Goal: Information Seeking & Learning: Compare options

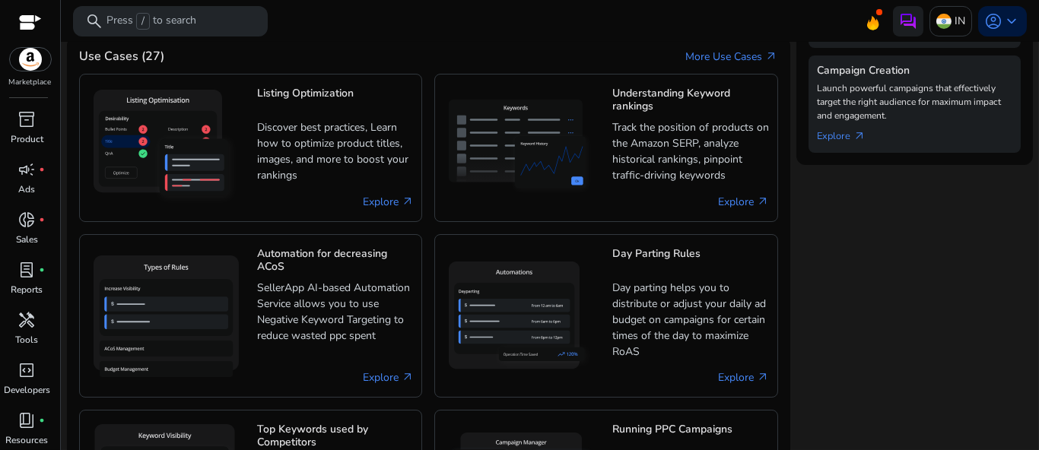
scroll to position [745, 0]
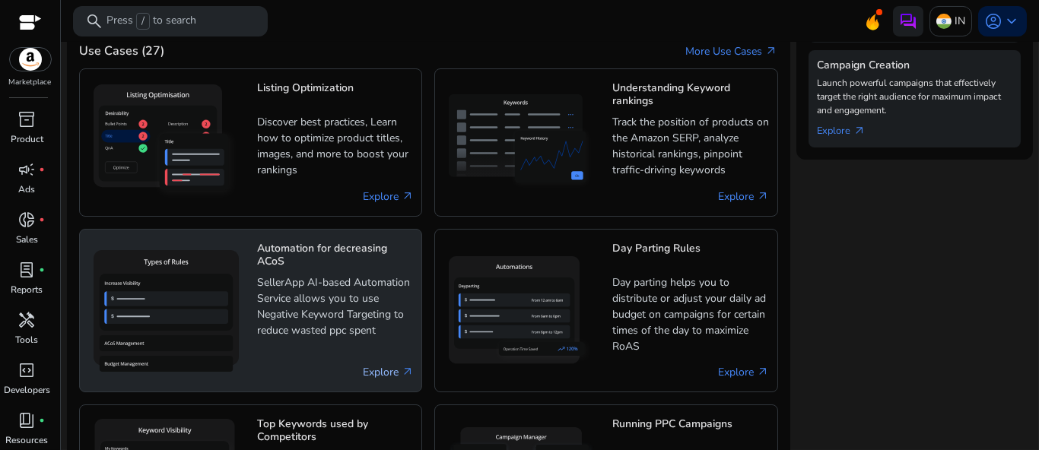
click at [388, 364] on link "Explore arrow_outward" at bounding box center [388, 372] width 51 height 16
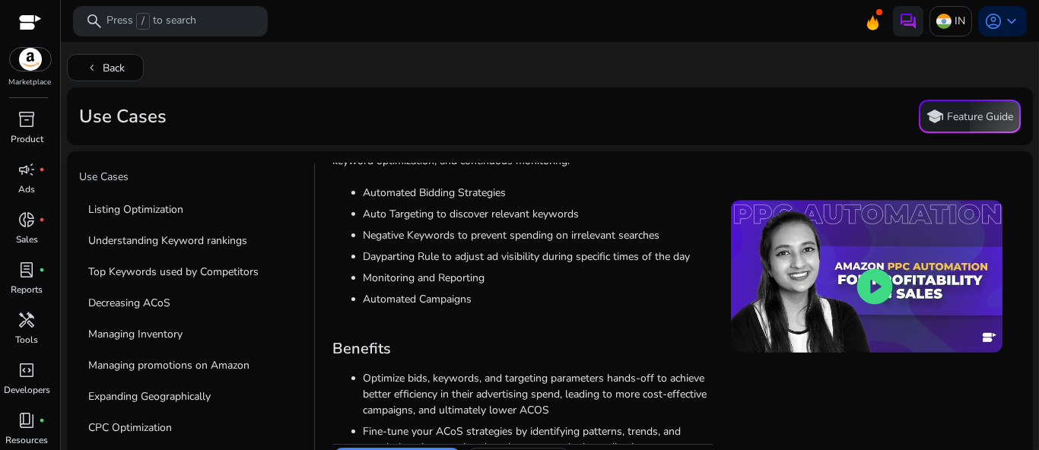
scroll to position [208, 0]
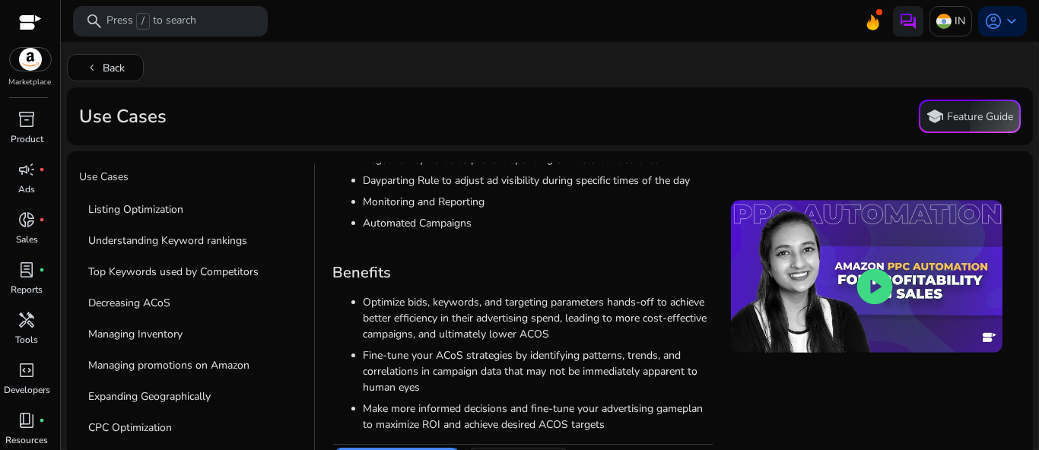
click at [36, 17] on div at bounding box center [30, 23] width 23 height 17
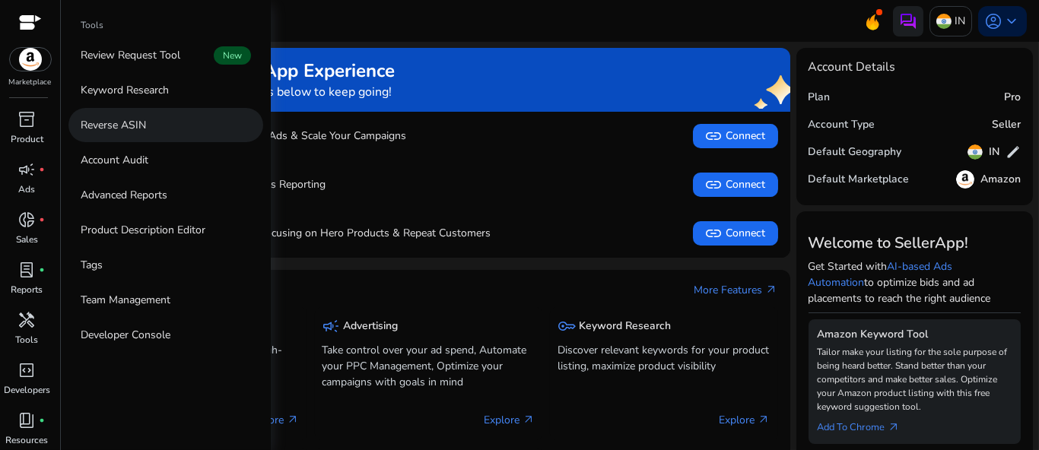
click at [129, 130] on p "Reverse ASIN" at bounding box center [113, 125] width 65 height 16
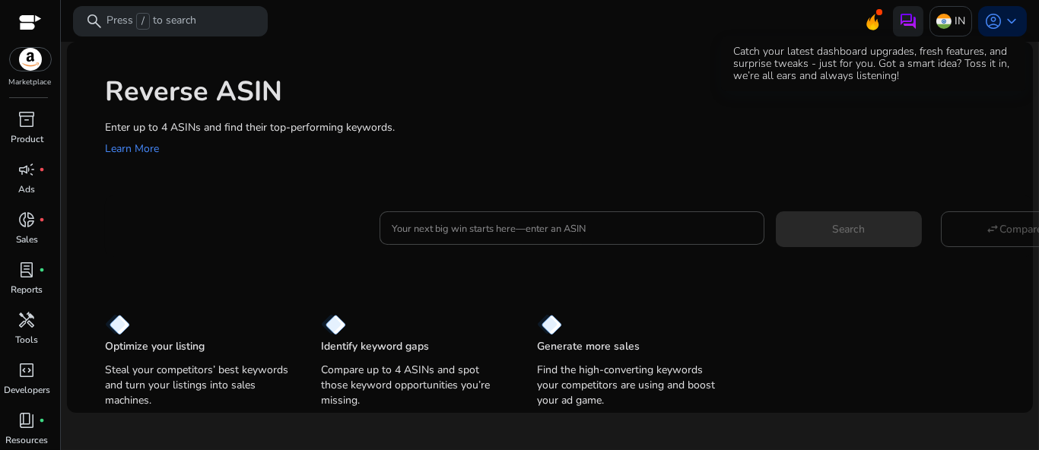
click at [875, 18] on icon at bounding box center [872, 19] width 23 height 21
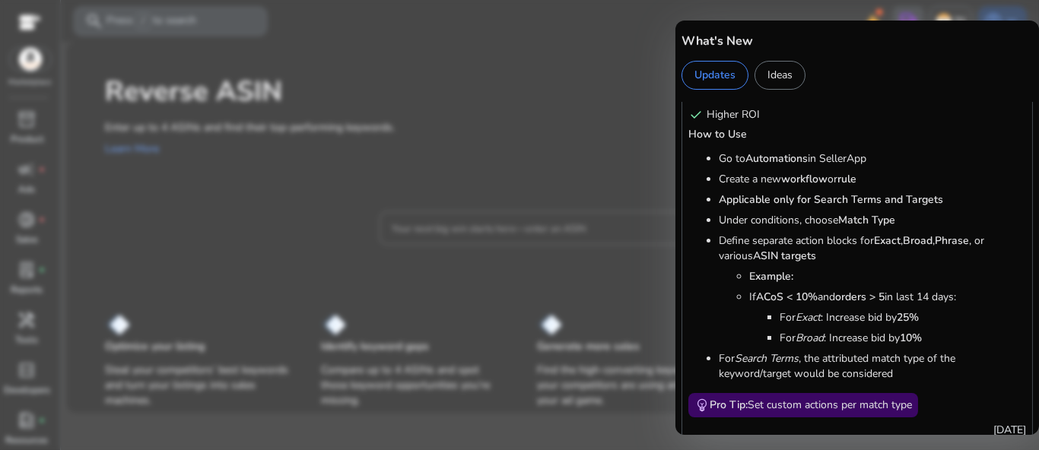
scroll to position [821, 0]
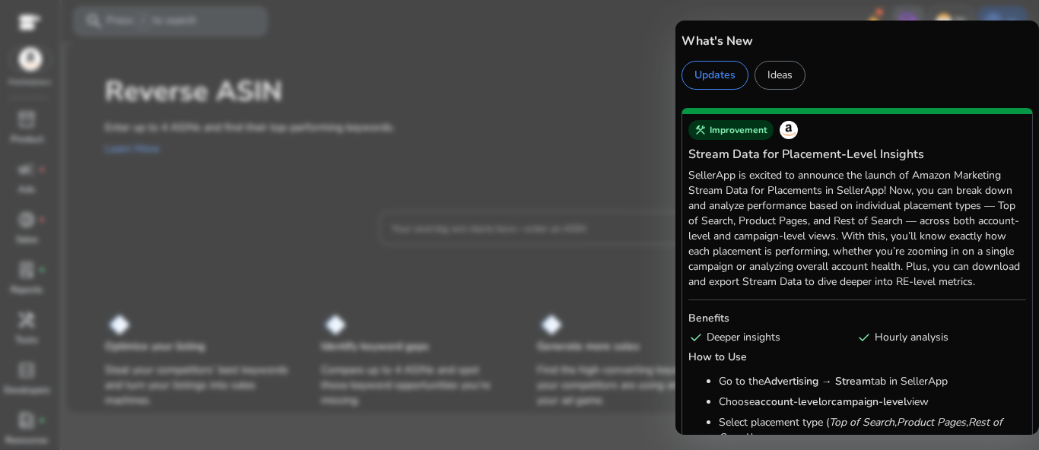
click at [718, 69] on div "Updates" at bounding box center [714, 75] width 67 height 29
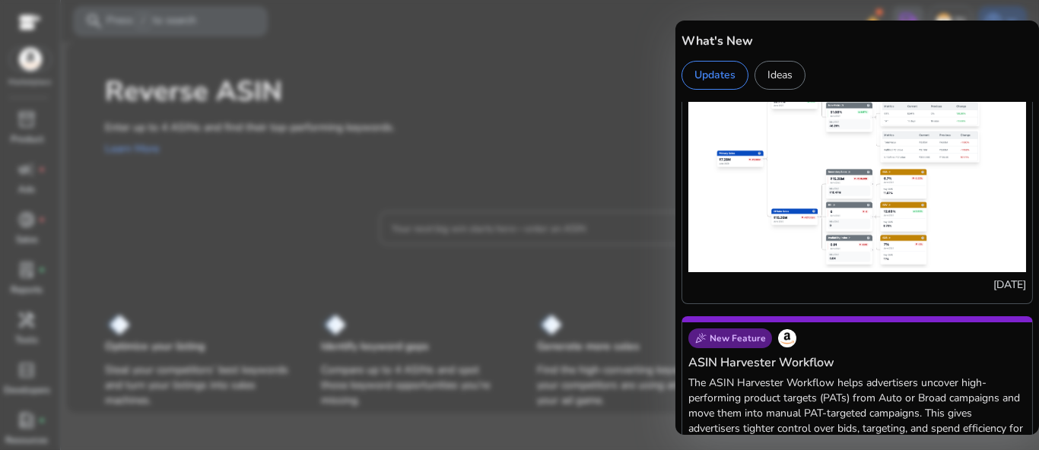
scroll to position [4272, 0]
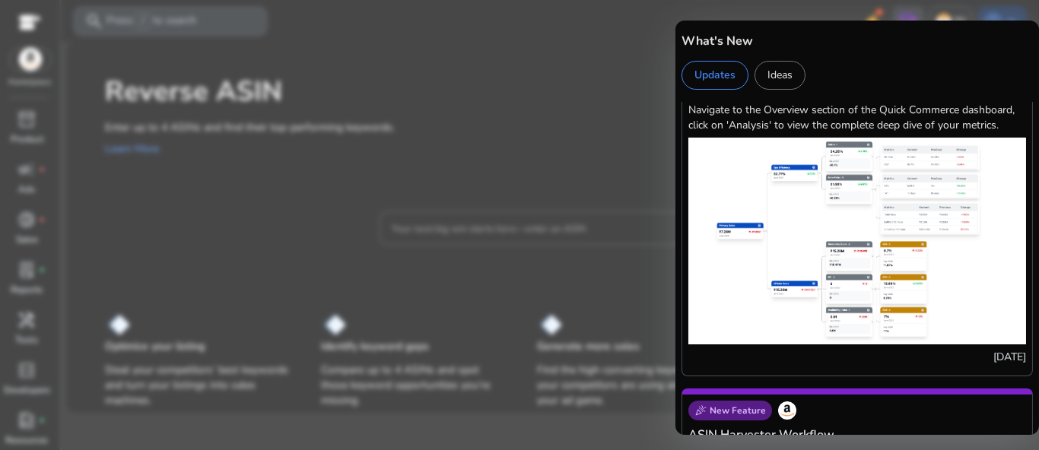
click at [609, 92] on div at bounding box center [519, 225] width 1039 height 450
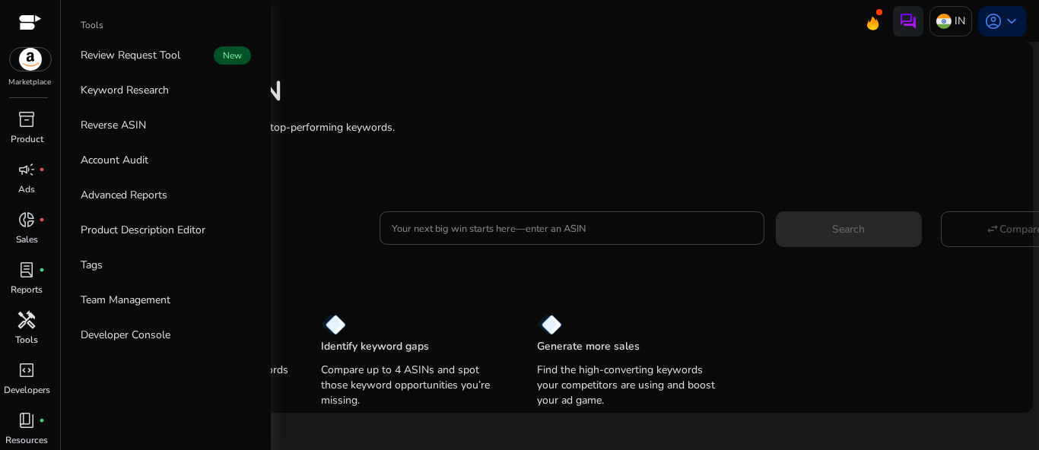
click at [27, 322] on span "handyman" at bounding box center [27, 320] width 18 height 18
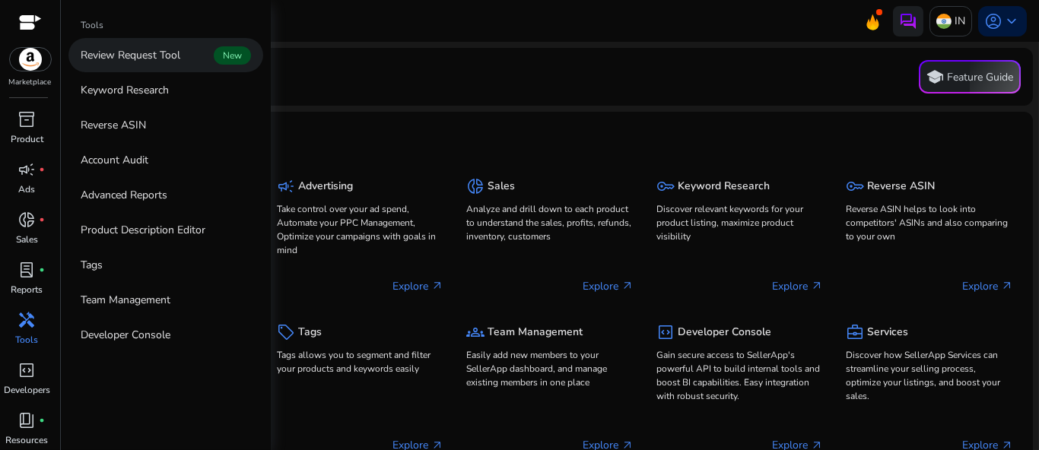
click at [164, 59] on p "Review Request Tool" at bounding box center [131, 55] width 100 height 16
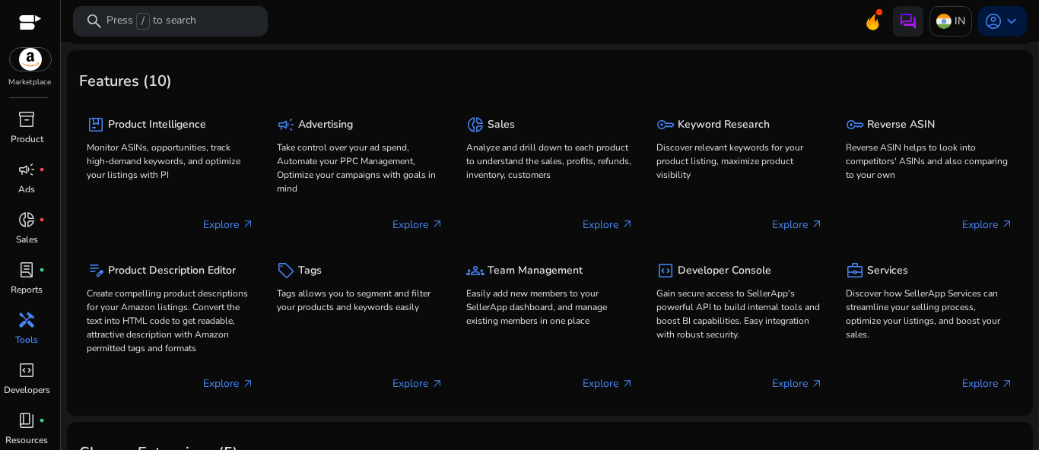
scroll to position [62, 0]
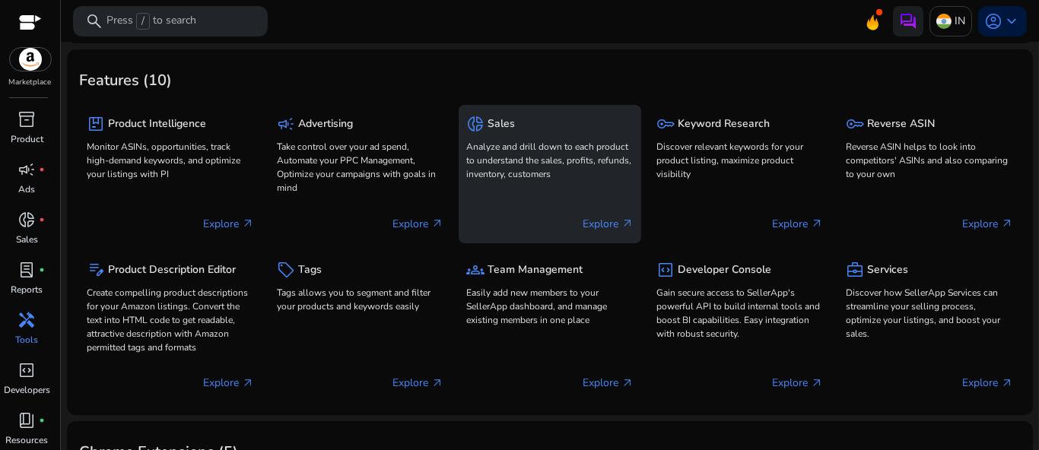
click at [528, 158] on p "Analyze and drill down to each product to understand the sales, profits, refund…" at bounding box center [549, 160] width 167 height 41
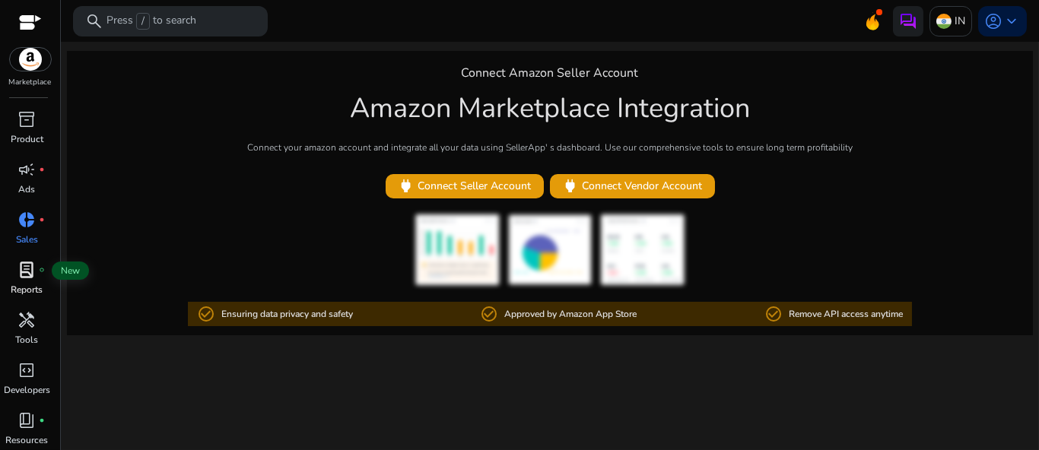
click at [33, 276] on span "lab_profile" at bounding box center [27, 270] width 18 height 18
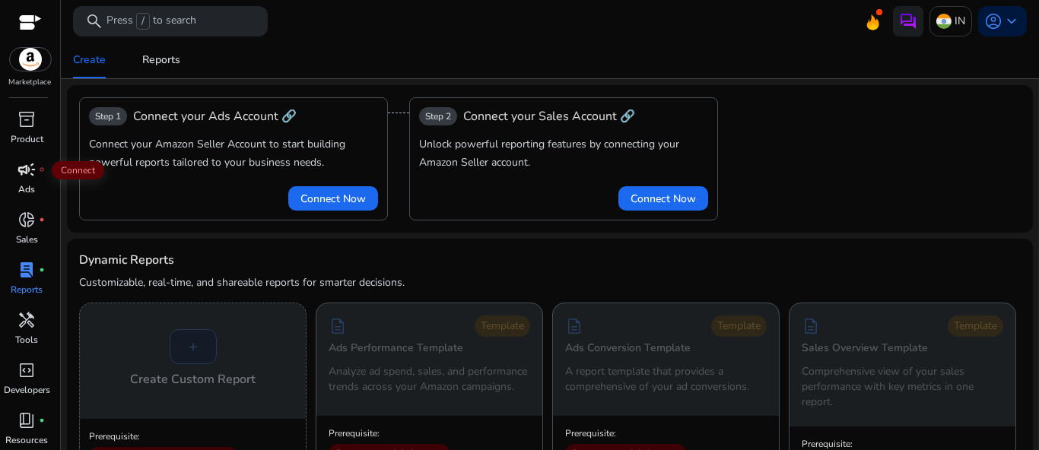
click at [31, 172] on span "campaign" at bounding box center [27, 169] width 18 height 18
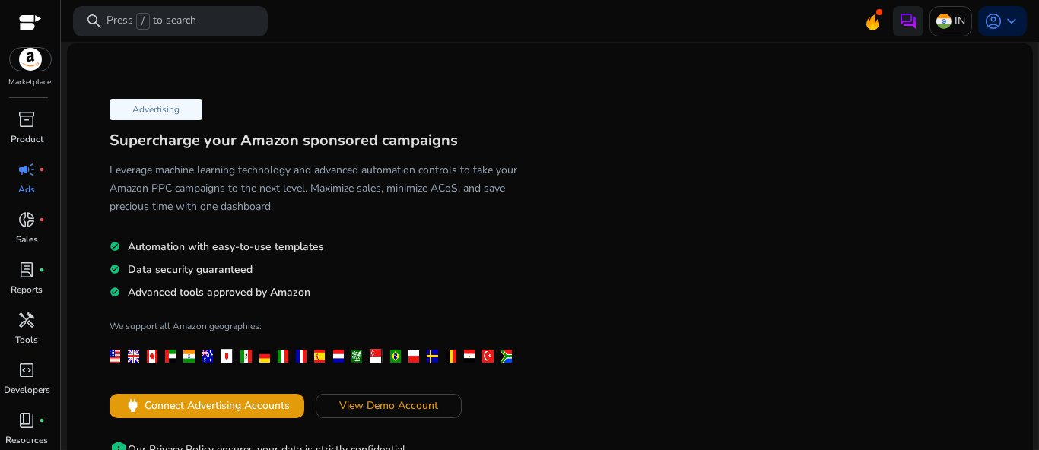
scroll to position [3, 0]
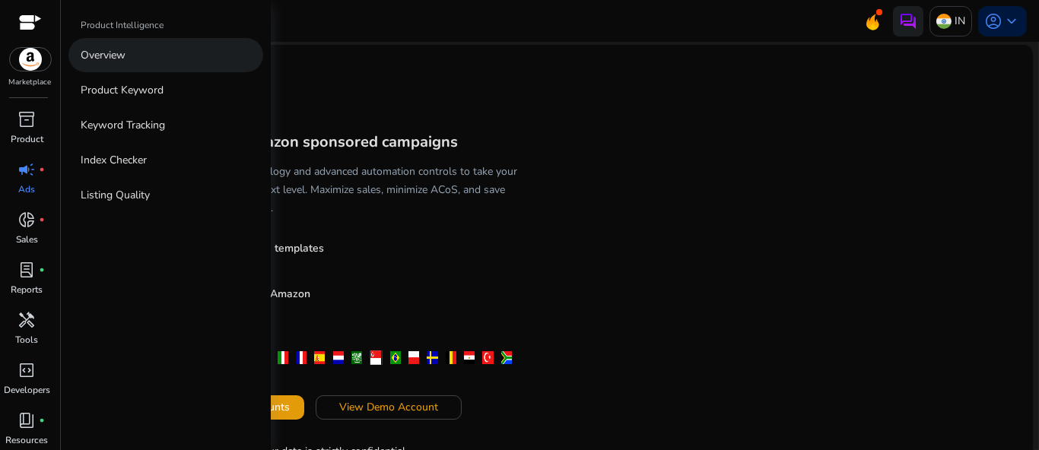
click at [123, 56] on p "Overview" at bounding box center [103, 55] width 45 height 16
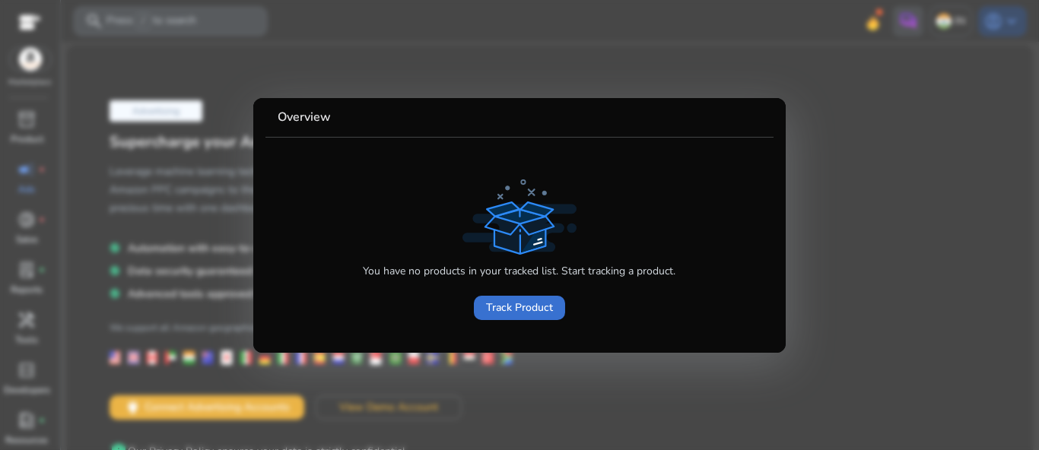
click at [522, 306] on span "Track Product" at bounding box center [519, 308] width 67 height 16
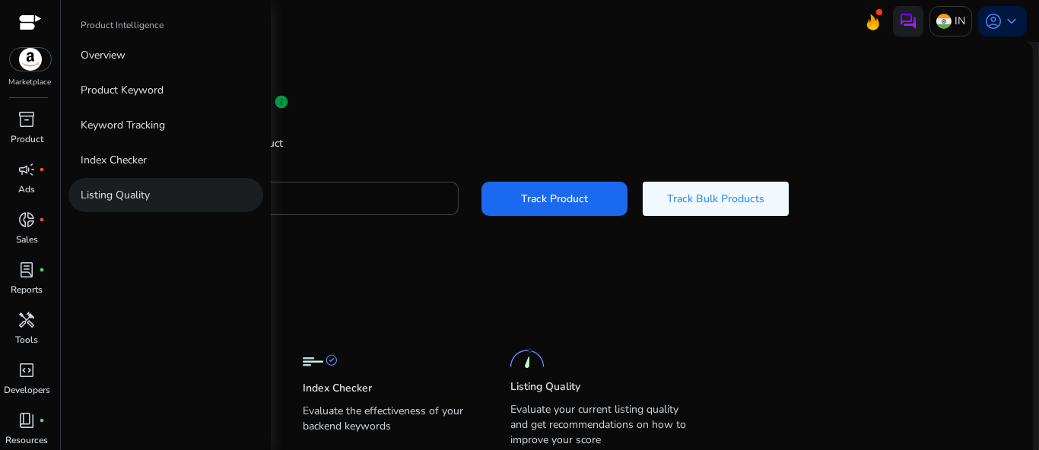
click at [116, 196] on p "Listing Quality" at bounding box center [115, 195] width 69 height 16
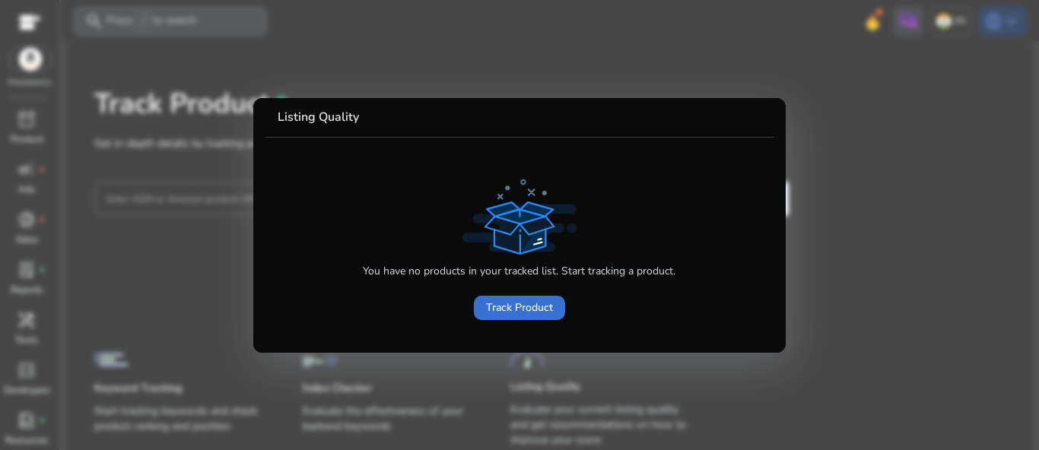
click at [510, 315] on span "Track Product" at bounding box center [519, 308] width 67 height 16
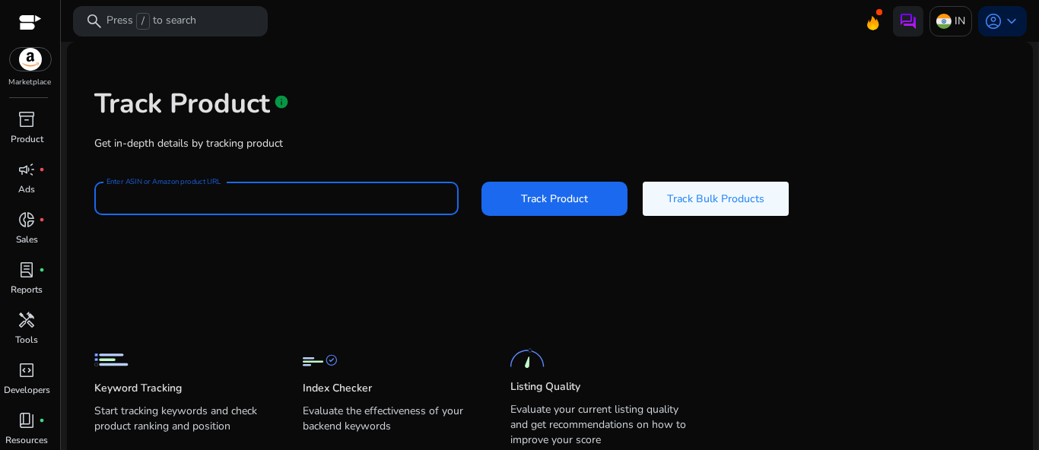
click at [203, 200] on input "Enter ASIN or Amazon product URL" at bounding box center [276, 198] width 340 height 17
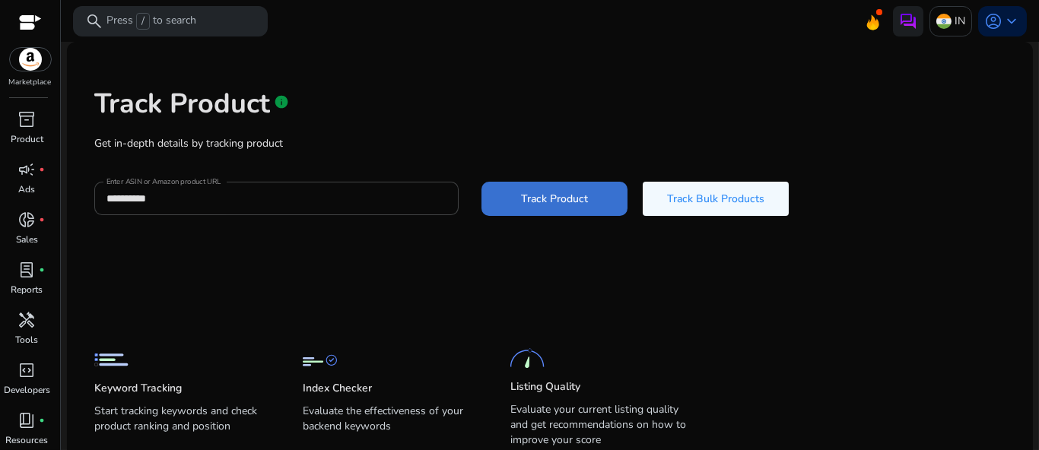
click at [529, 208] on span at bounding box center [554, 198] width 146 height 37
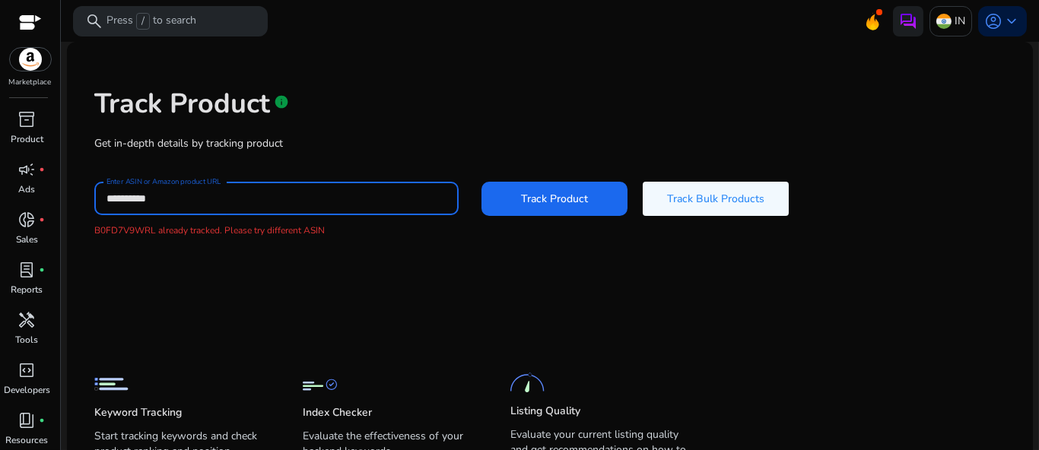
click at [186, 201] on input "**********" at bounding box center [276, 198] width 340 height 17
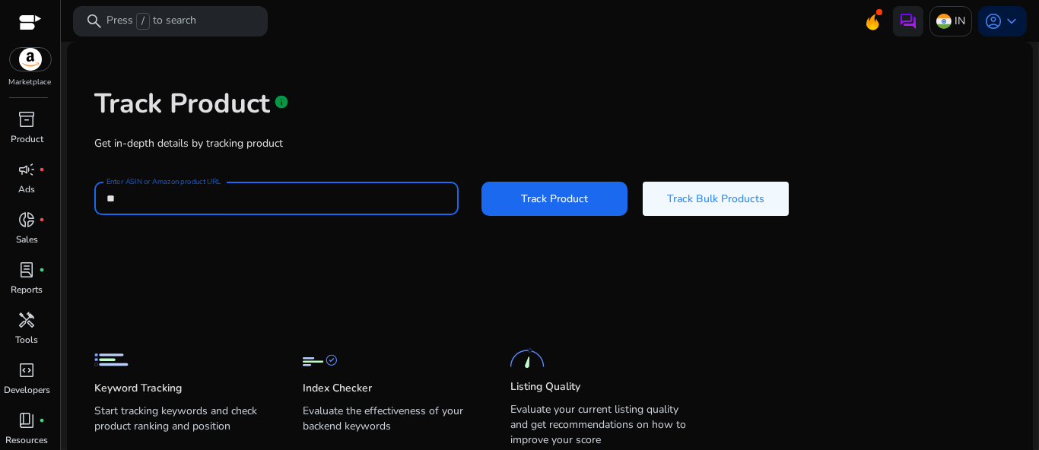
type input "*"
click at [1002, 24] on span "keyboard_arrow_down" at bounding box center [1011, 21] width 18 height 18
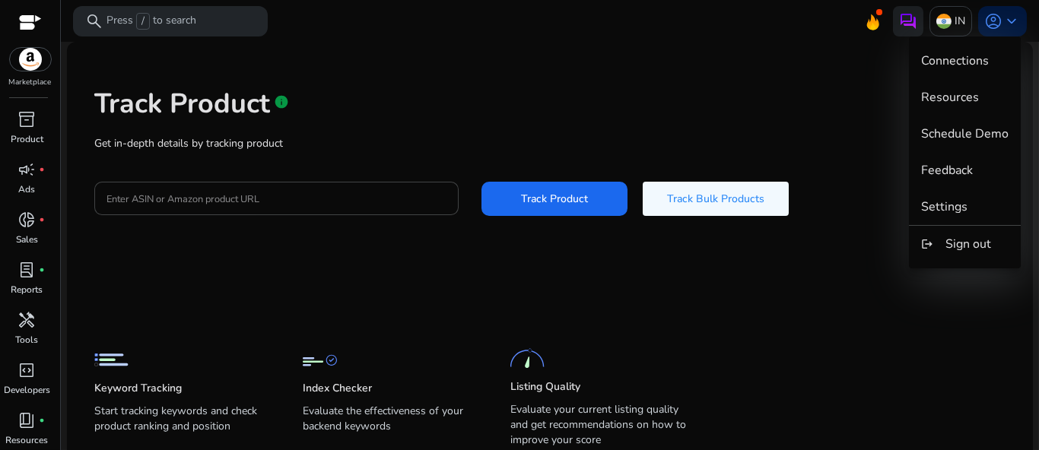
click at [635, 129] on div at bounding box center [519, 225] width 1039 height 450
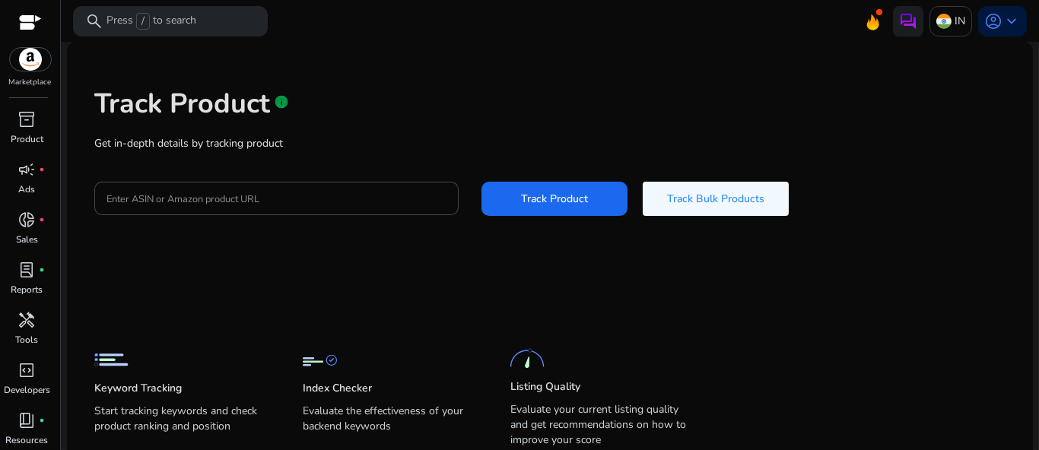
click at [33, 17] on div at bounding box center [30, 23] width 23 height 17
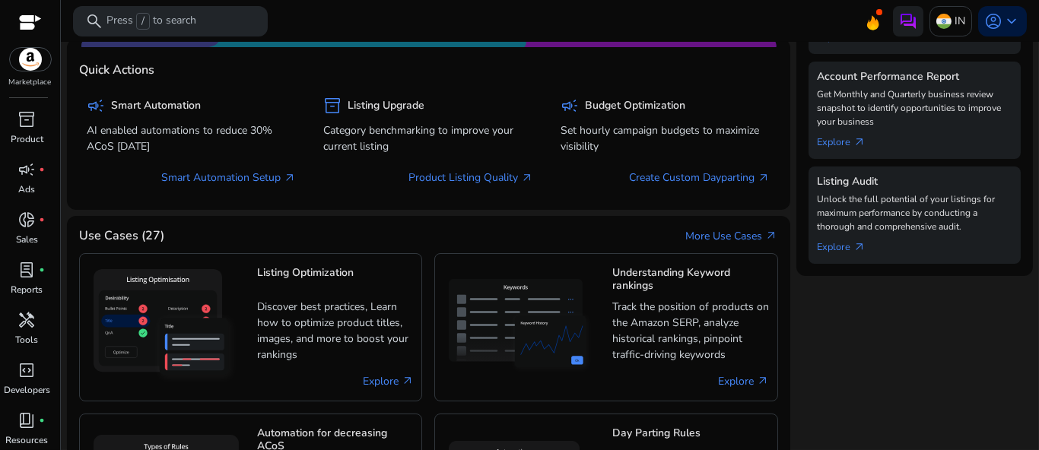
scroll to position [558, 0]
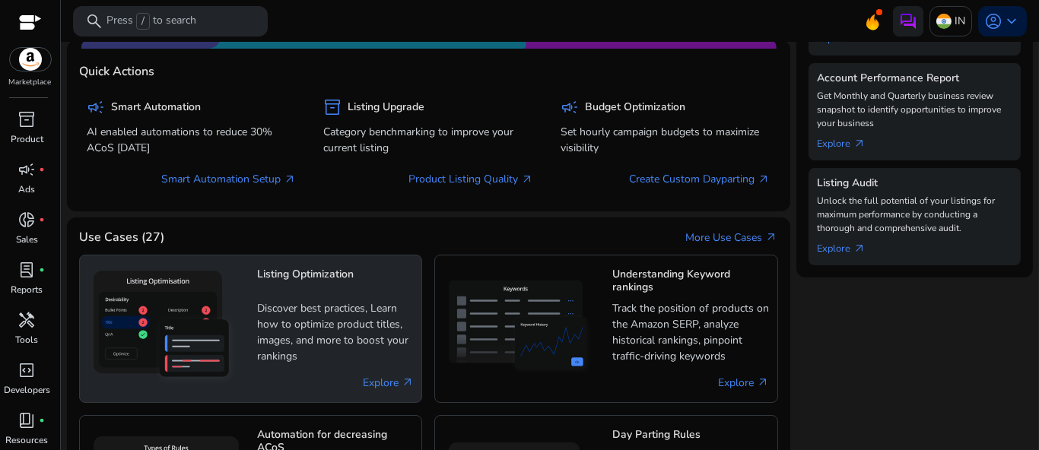
click at [211, 284] on img at bounding box center [165, 329] width 157 height 129
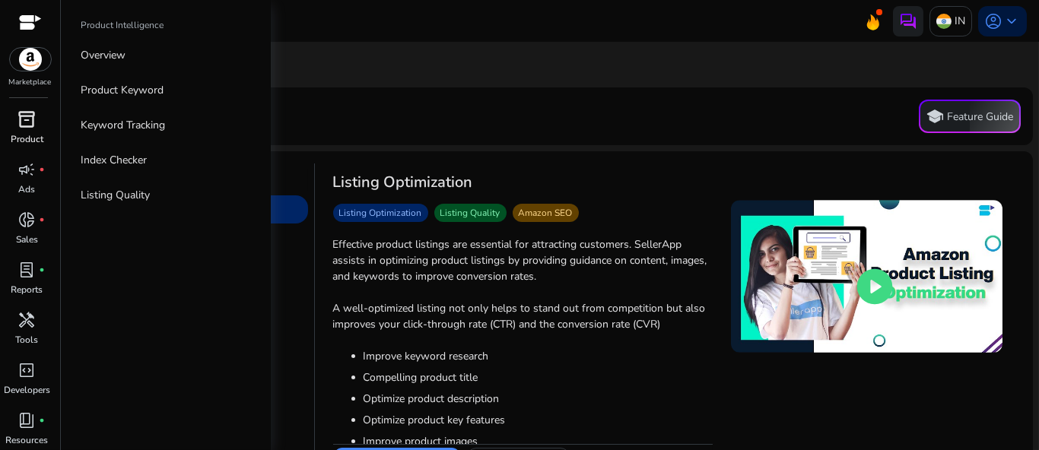
click at [22, 129] on div "inventory_2" at bounding box center [27, 119] width 43 height 24
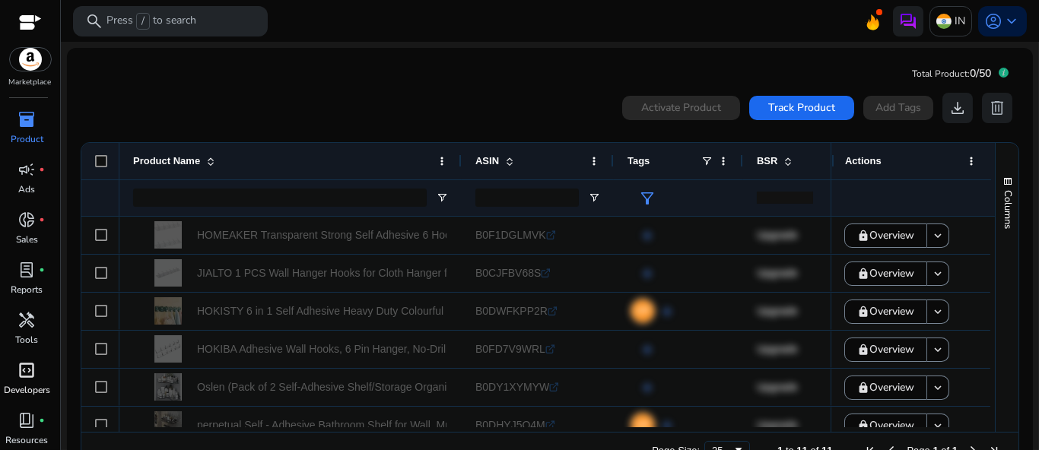
scroll to position [52, 0]
click at [21, 423] on span "light_mode" at bounding box center [27, 429] width 18 height 18
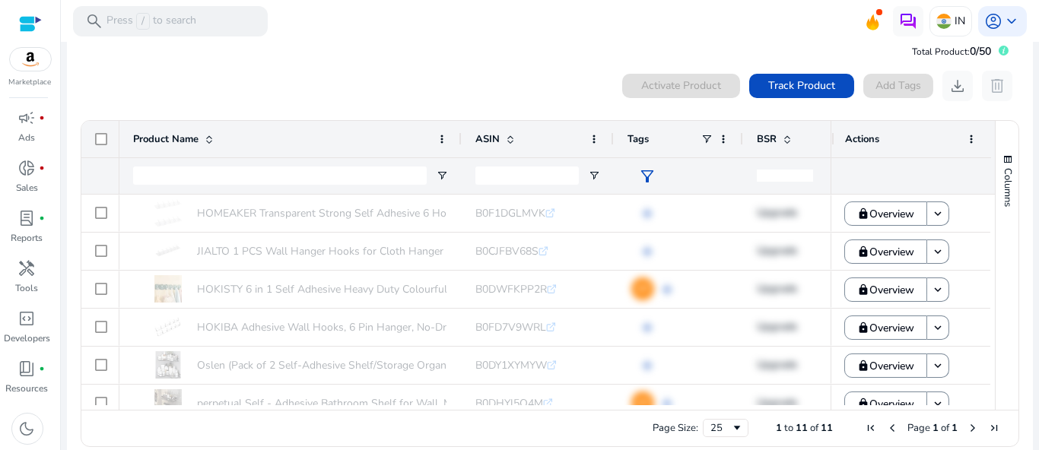
scroll to position [39, 0]
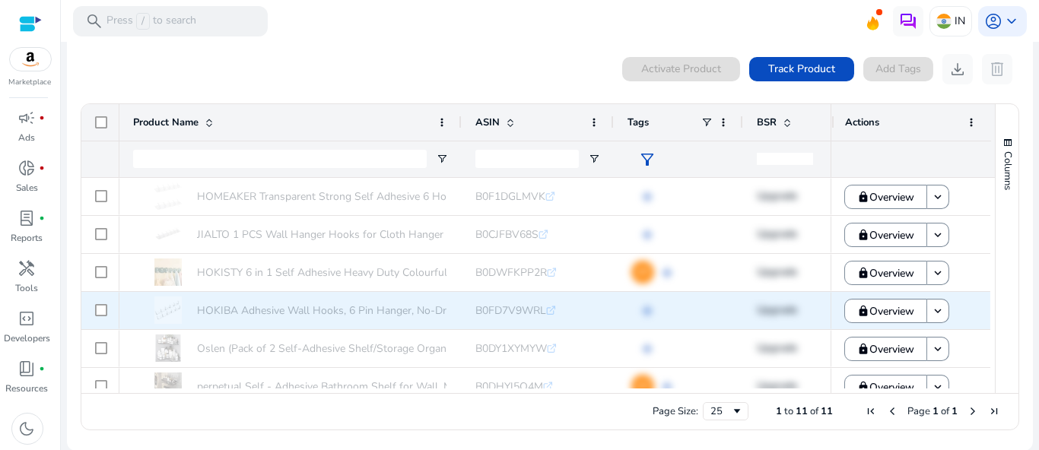
click at [551, 310] on icon ".st0{fill:#2c8af8}" at bounding box center [551, 311] width 10 height 10
click at [881, 309] on span "Overview" at bounding box center [891, 311] width 45 height 31
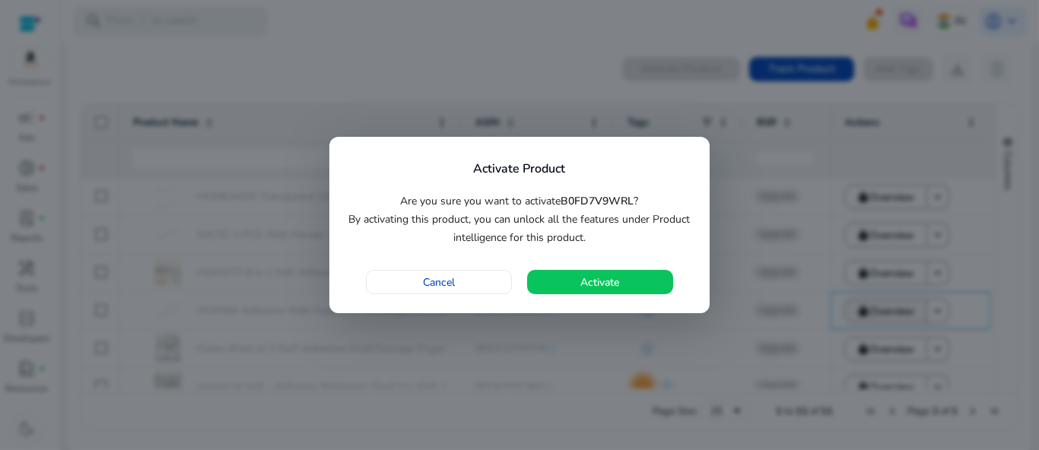
scroll to position [0, 0]
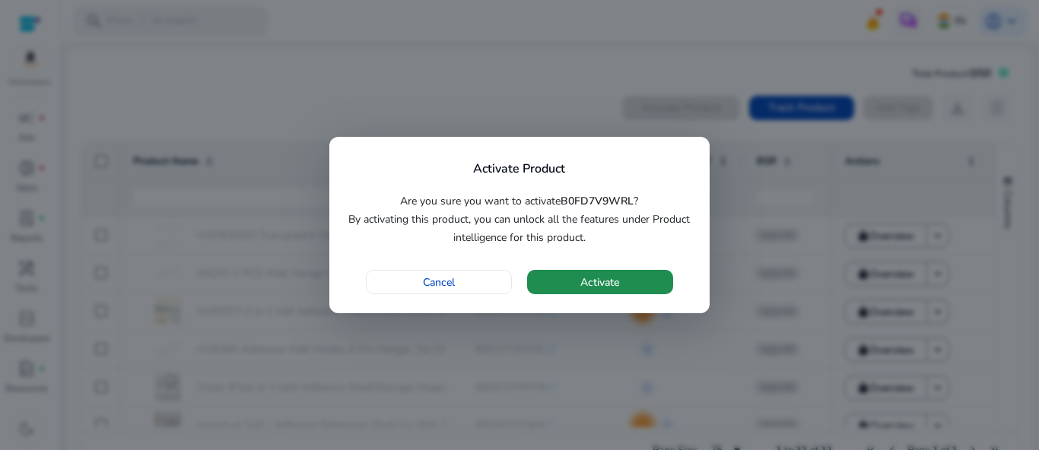
click at [586, 278] on span "Activate" at bounding box center [600, 283] width 39 height 16
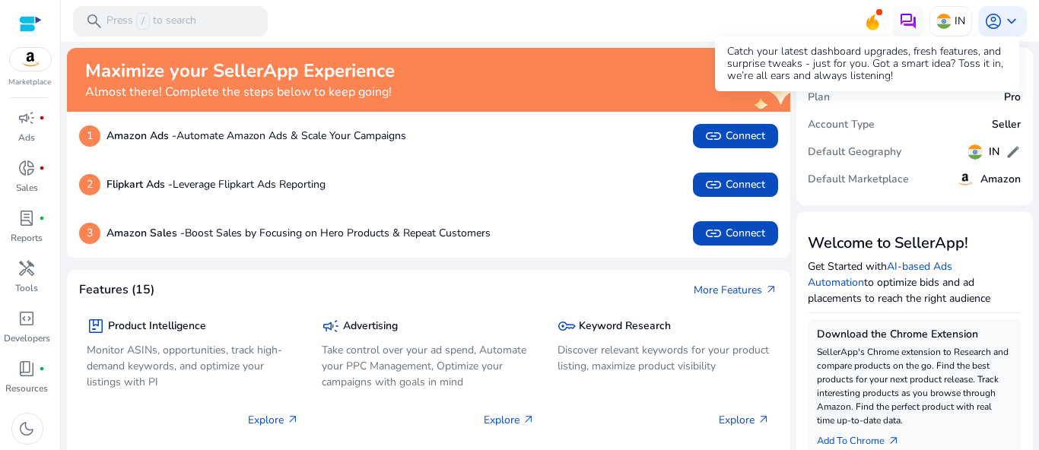
click at [866, 21] on icon at bounding box center [872, 22] width 13 height 16
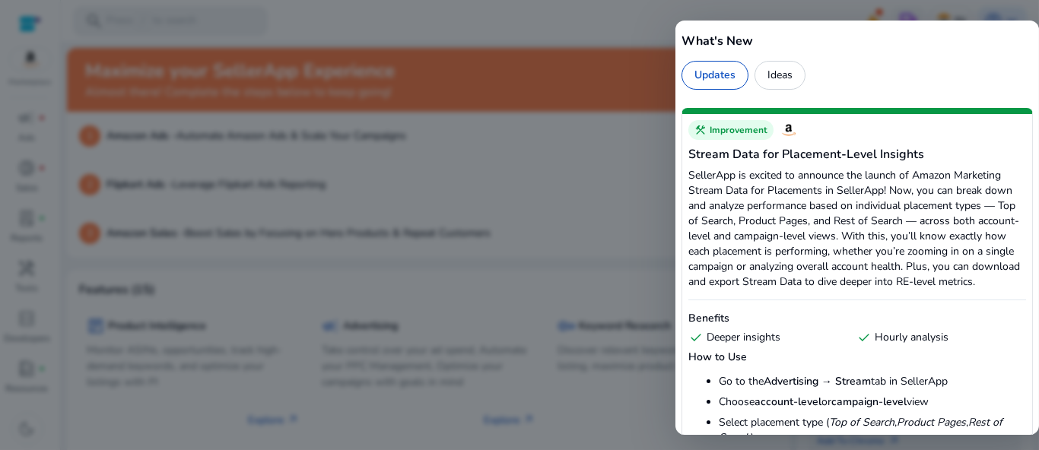
click at [716, 78] on div "Updates" at bounding box center [714, 75] width 67 height 29
click at [611, 21] on div at bounding box center [519, 225] width 1039 height 450
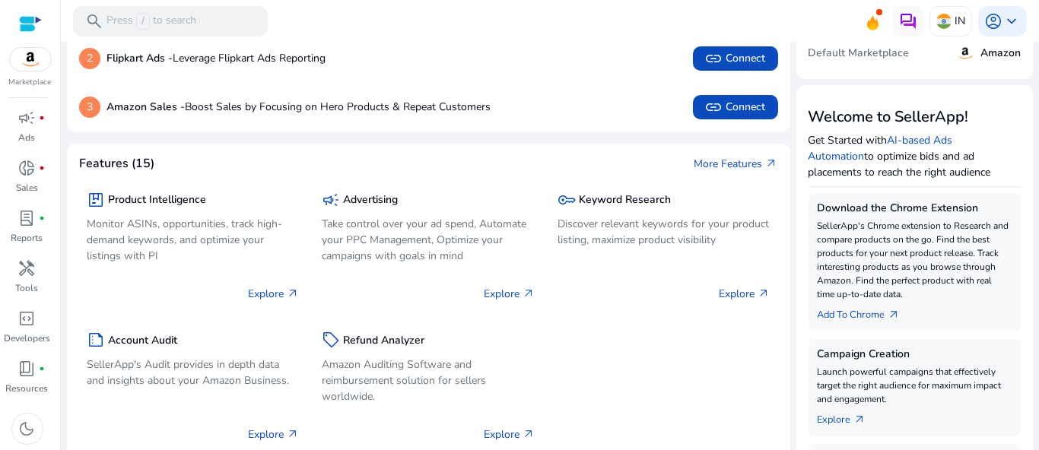
scroll to position [125, 0]
click at [214, 228] on p "Monitor ASINs, opportunities, track high-demand keywords, and optimize your lis…" at bounding box center [193, 241] width 213 height 48
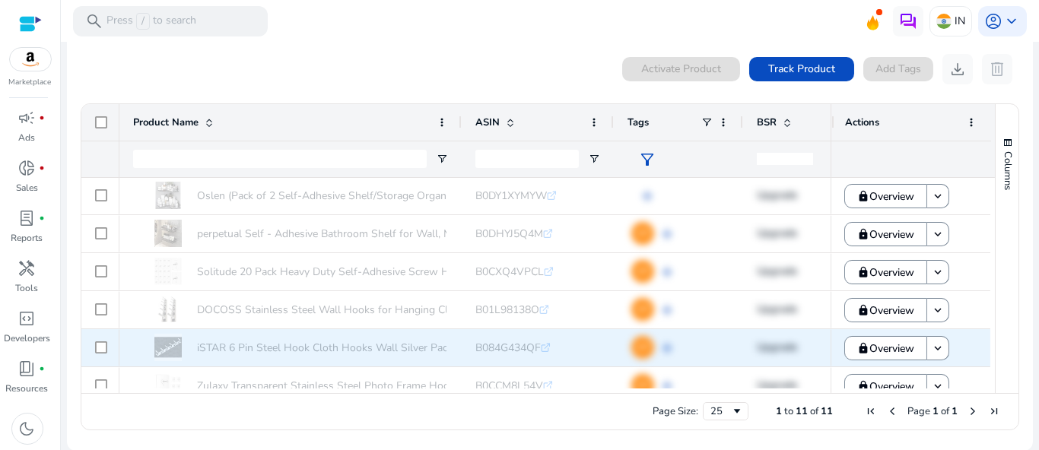
scroll to position [157, 0]
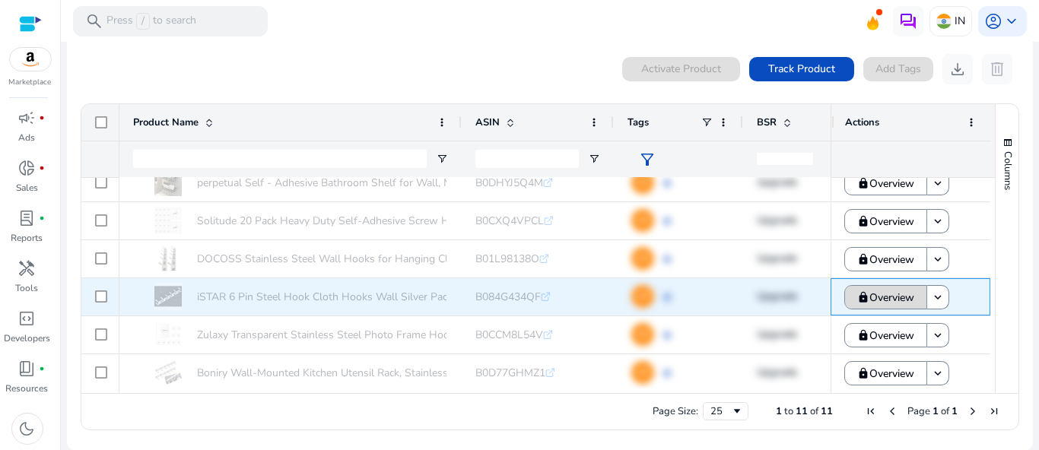
click at [878, 301] on span "Overview" at bounding box center [891, 297] width 45 height 31
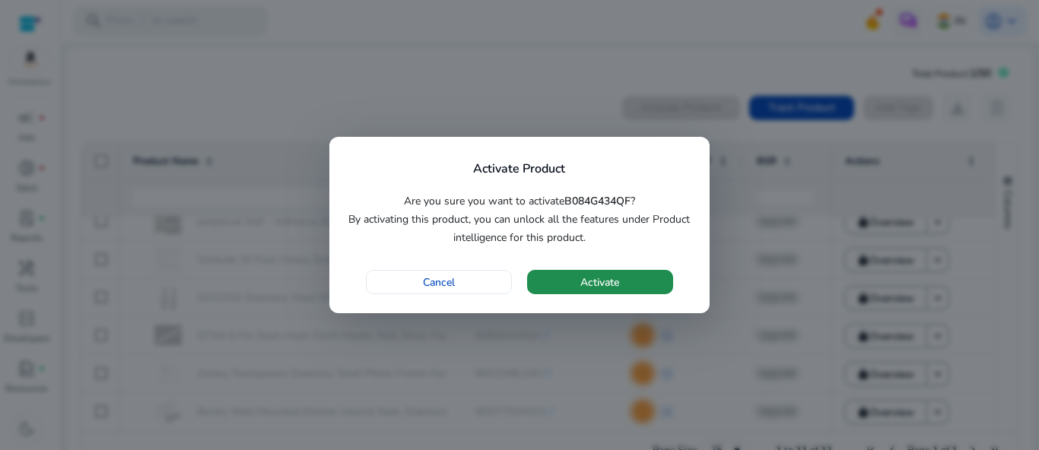
click at [614, 278] on span "Activate" at bounding box center [600, 283] width 39 height 16
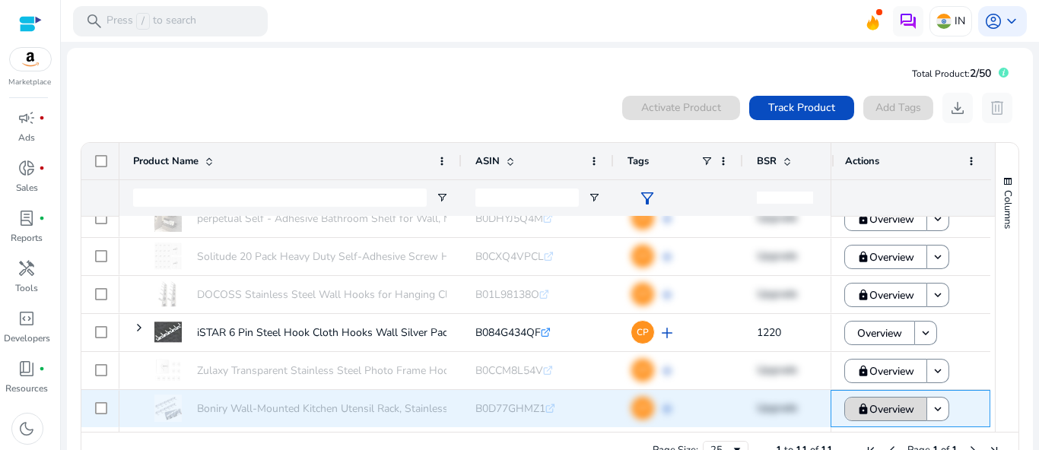
click at [886, 411] on span "Overview" at bounding box center [891, 409] width 45 height 31
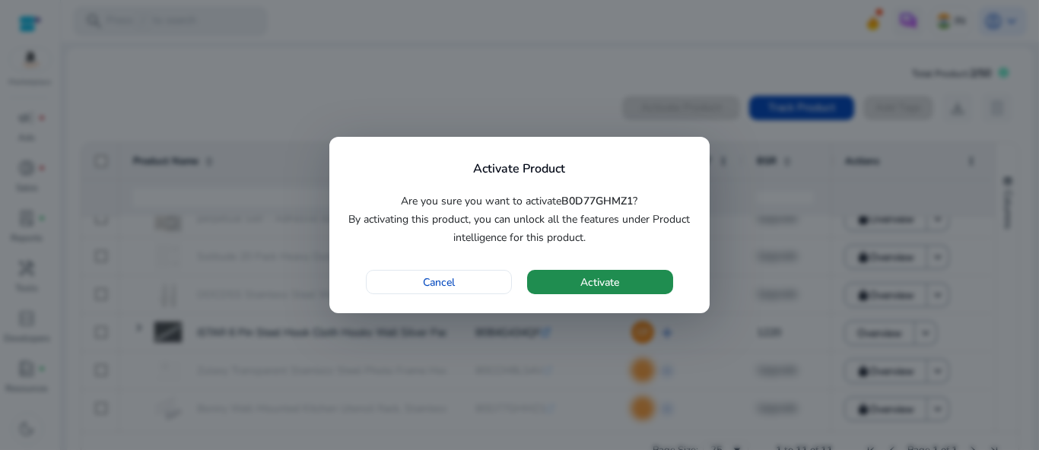
click at [615, 286] on span "Activate" at bounding box center [600, 283] width 39 height 16
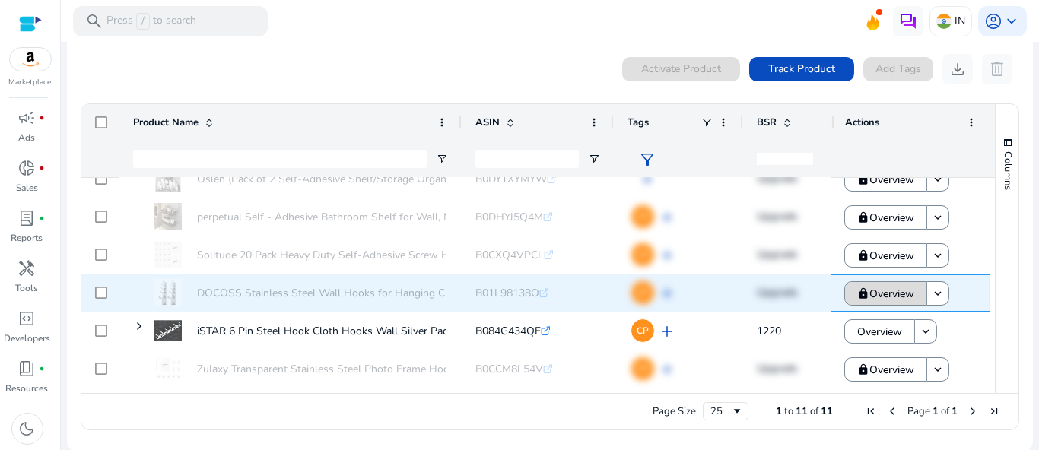
click at [893, 292] on span "Overview" at bounding box center [891, 293] width 45 height 31
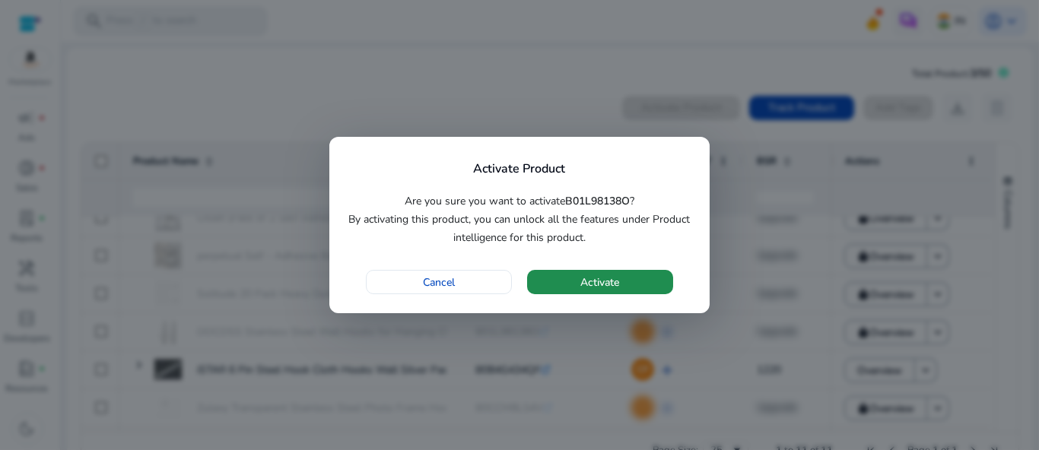
click at [593, 285] on span "Activate" at bounding box center [600, 283] width 39 height 16
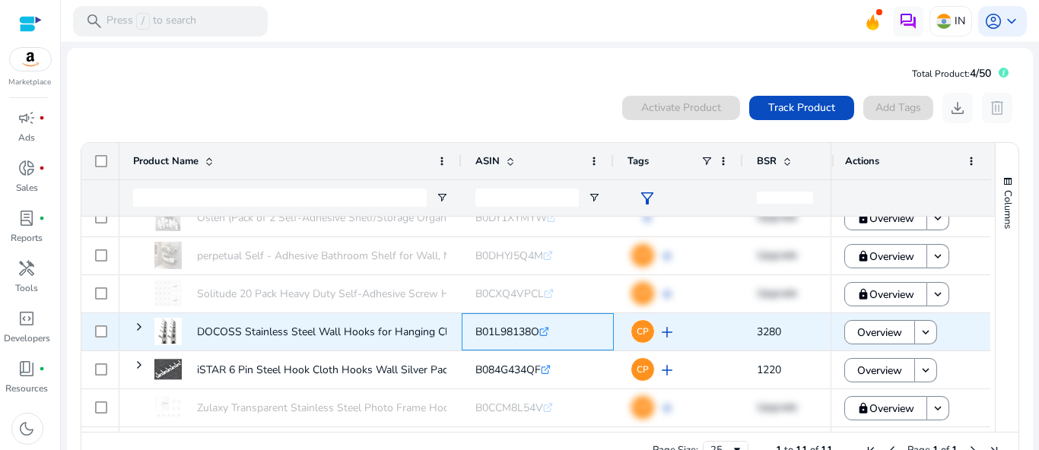
drag, startPoint x: 538, startPoint y: 332, endPoint x: 472, endPoint y: 332, distance: 66.2
click at [472, 332] on div "B01L98138O .st0{fill:#2c8af8}" at bounding box center [538, 331] width 152 height 37
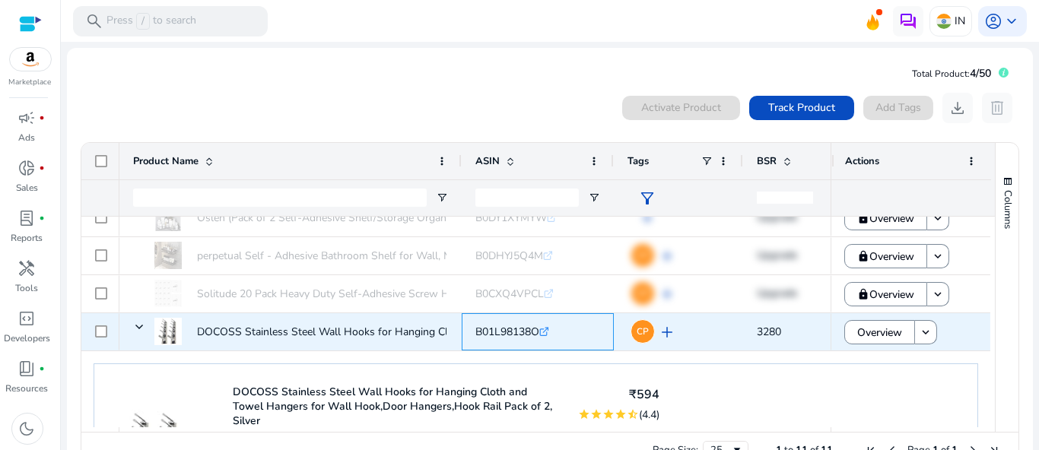
copy span "B01L98138O"
click at [595, 342] on div "B01L98138O .st0{fill:#2c8af8}" at bounding box center [589, 331] width 228 height 31
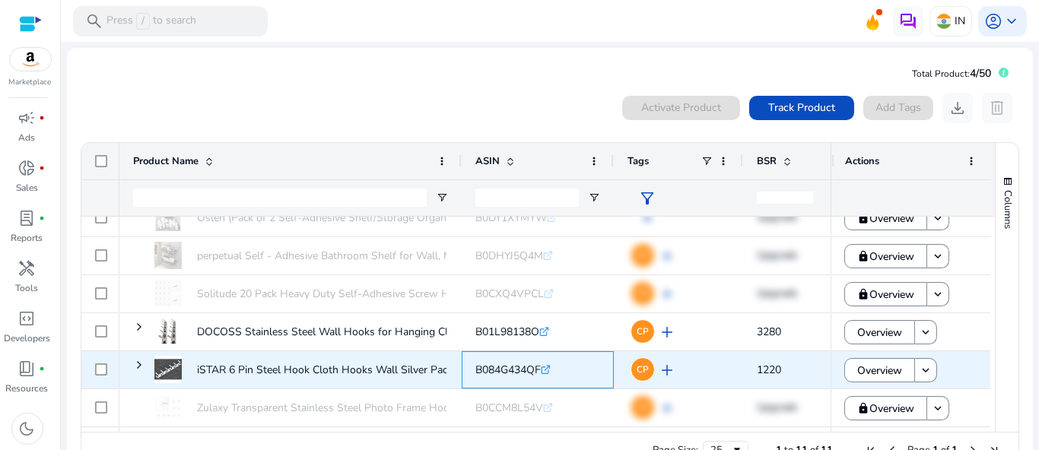
drag, startPoint x: 540, startPoint y: 371, endPoint x: 475, endPoint y: 370, distance: 65.4
click at [475, 370] on span "B084G434QF" at bounding box center [507, 370] width 65 height 14
copy span "B084G434QF"
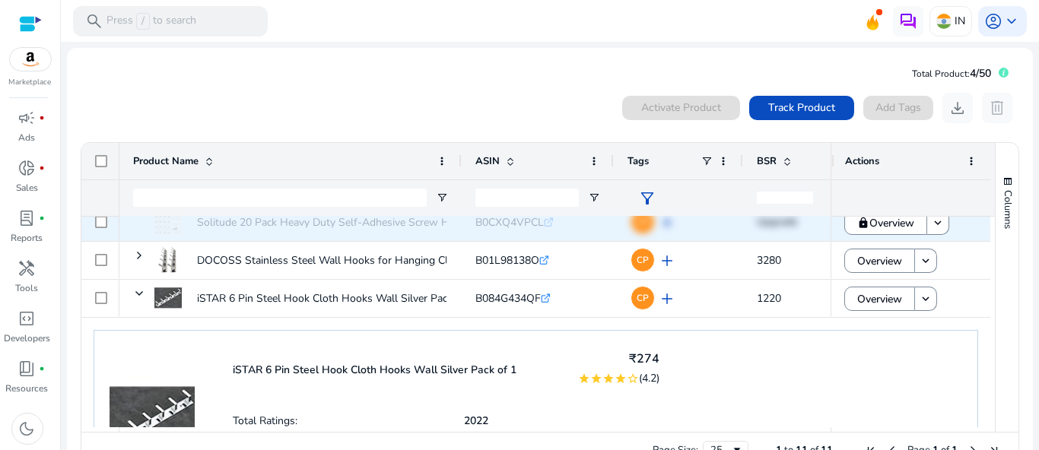
scroll to position [219, 0]
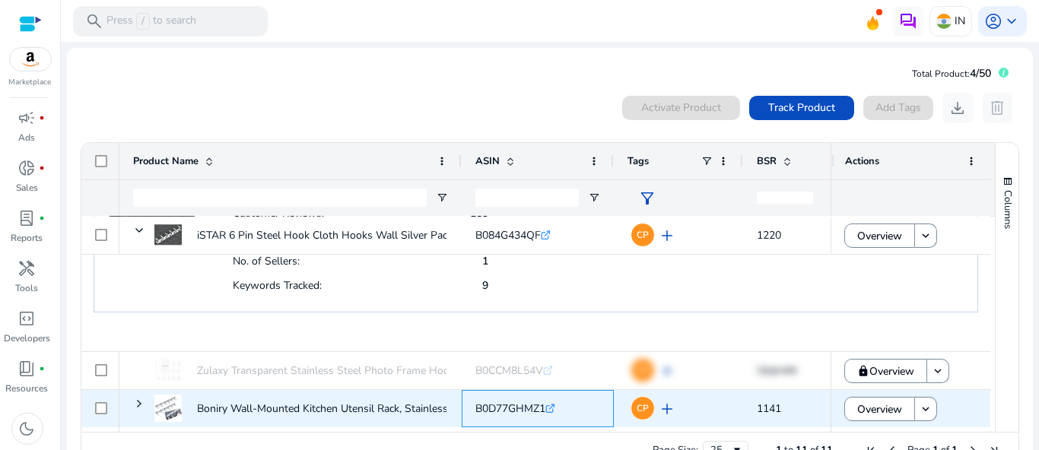
drag, startPoint x: 546, startPoint y: 407, endPoint x: 473, endPoint y: 408, distance: 73.0
click at [473, 408] on div "B0D77GHMZ1 .st0{fill:#2c8af8}" at bounding box center [538, 408] width 152 height 37
copy span "B0D77GHMZ1"
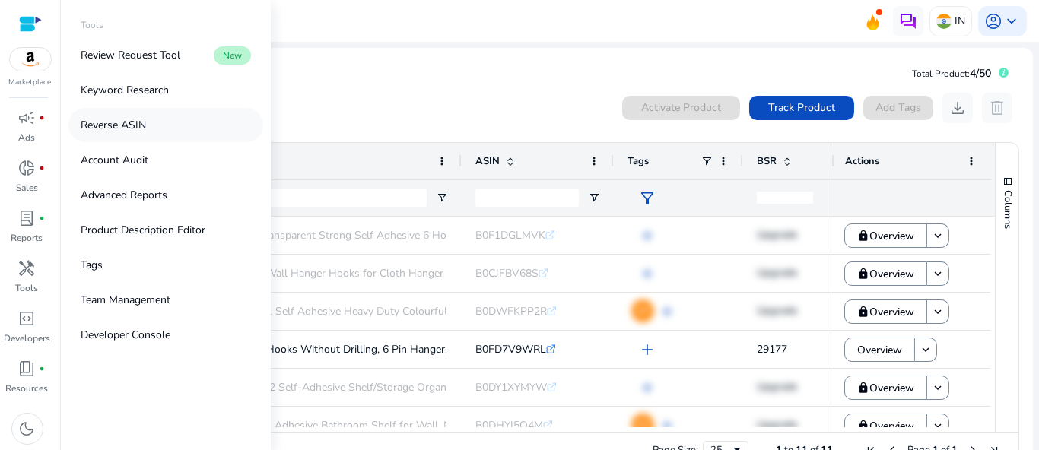
click at [129, 125] on p "Reverse ASIN" at bounding box center [113, 125] width 65 height 16
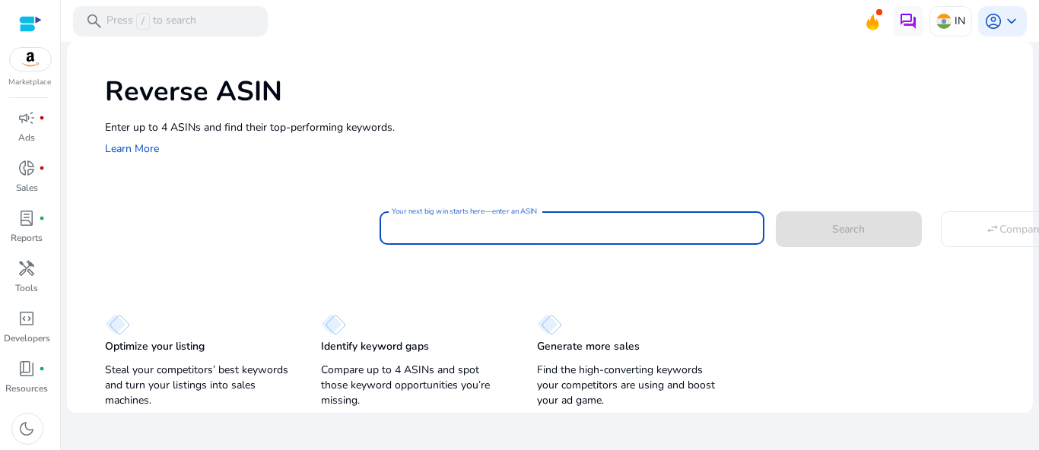
click at [415, 225] on input "Your next big win starts here—enter an ASIN" at bounding box center [572, 228] width 360 height 17
paste input "**********"
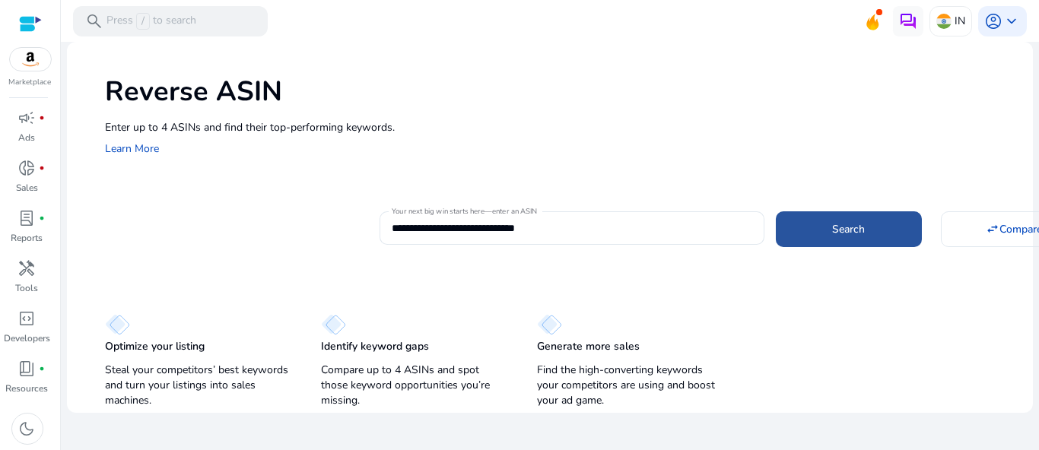
click at [848, 228] on span "Search" at bounding box center [848, 229] width 33 height 16
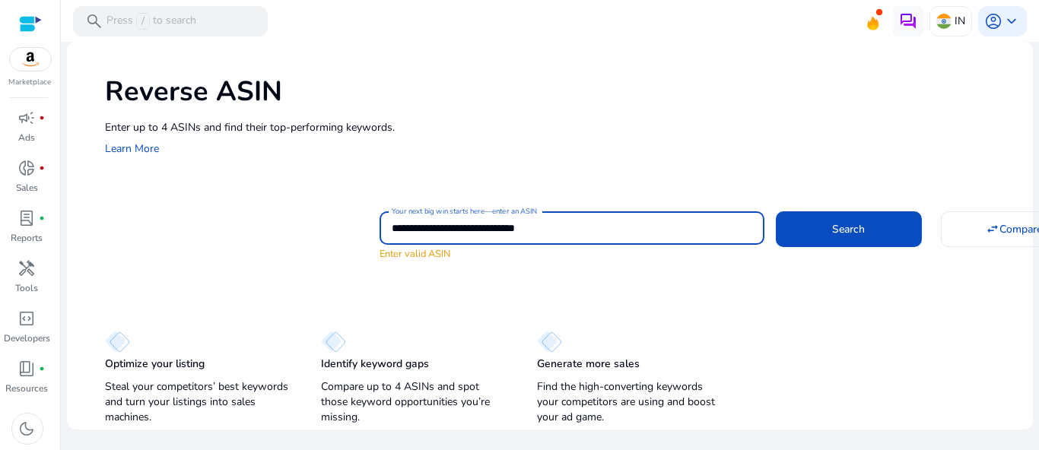
click at [460, 228] on input "**********" at bounding box center [572, 228] width 360 height 17
click at [776, 211] on button "Search" at bounding box center [849, 228] width 146 height 35
click at [456, 224] on input "**********" at bounding box center [572, 228] width 360 height 17
click at [528, 224] on input "**********" at bounding box center [572, 228] width 360 height 17
type input "**********"
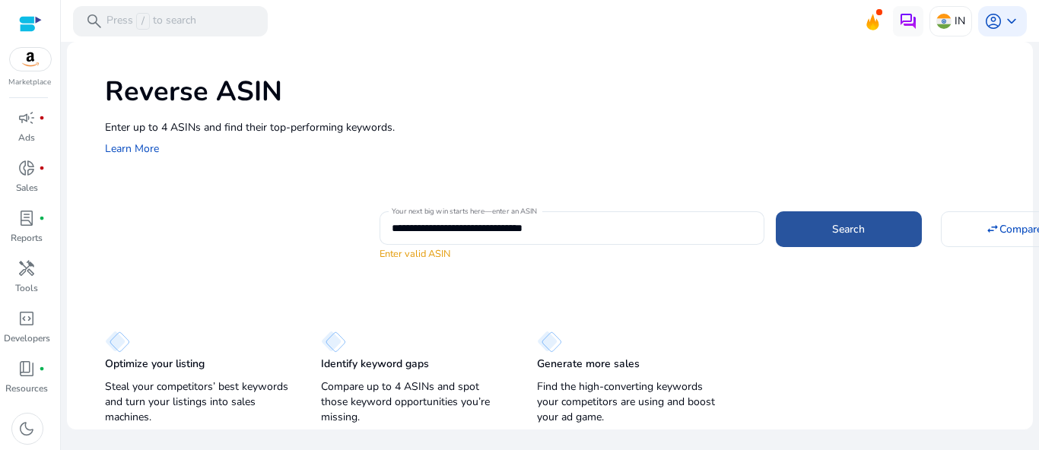
click at [838, 232] on span "Search" at bounding box center [848, 229] width 33 height 16
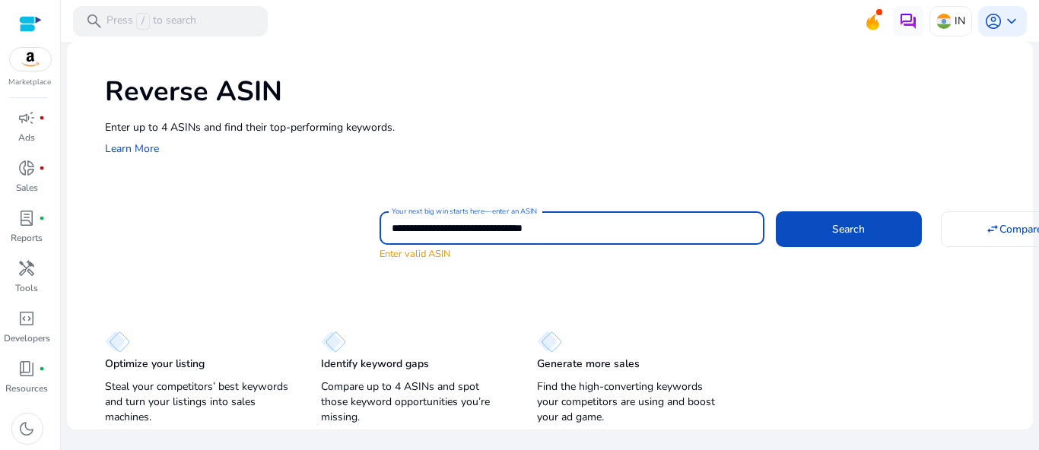
click at [612, 225] on input "**********" at bounding box center [572, 228] width 360 height 17
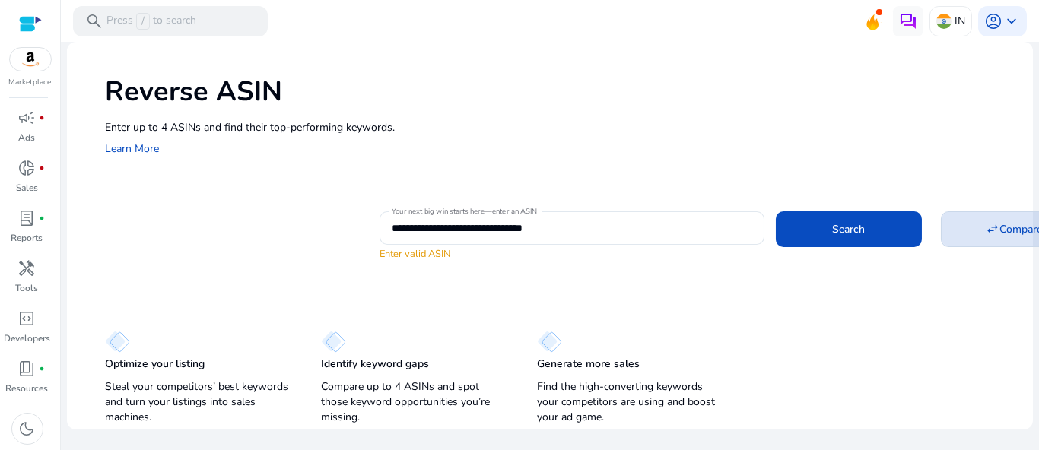
click at [990, 228] on mat-icon "swap_horiz" at bounding box center [993, 229] width 14 height 14
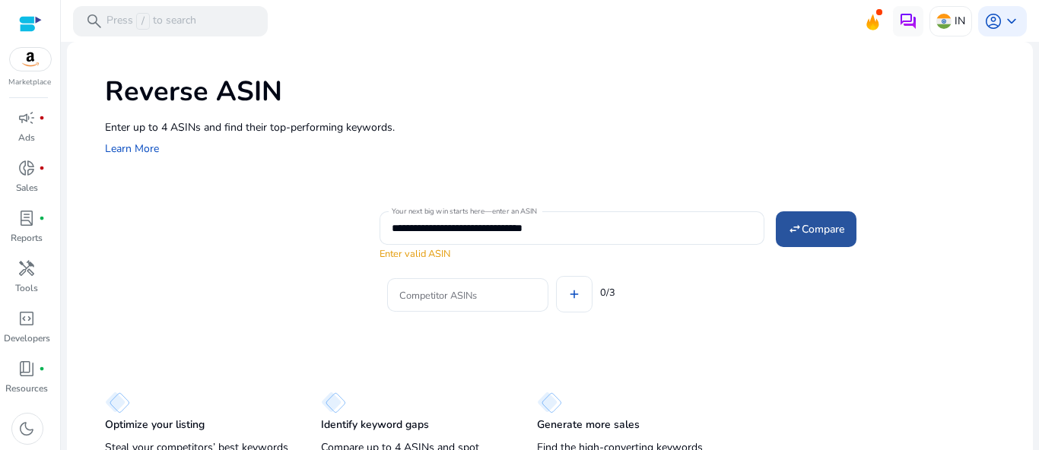
click at [812, 233] on span "Compare" at bounding box center [823, 229] width 43 height 16
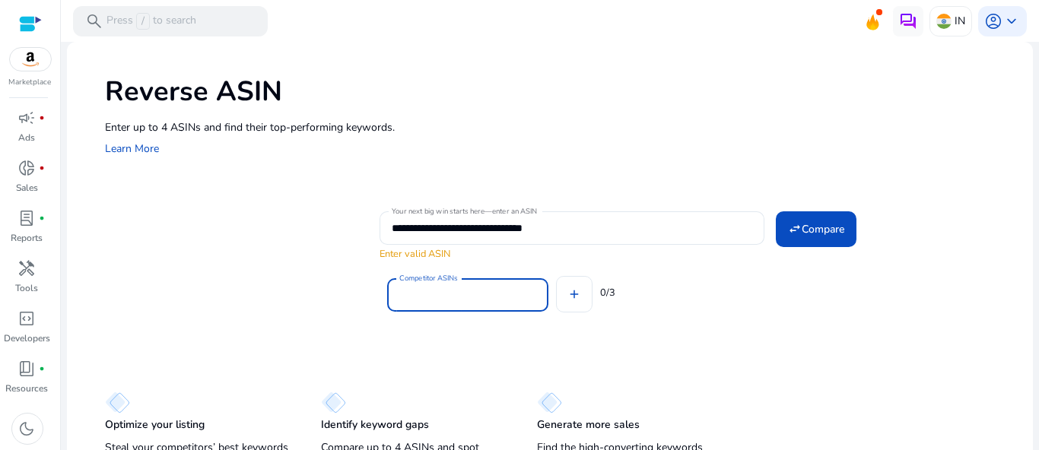
click at [468, 289] on input "Competitor ASINs" at bounding box center [467, 295] width 137 height 17
